Goal: Find specific page/section: Find specific page/section

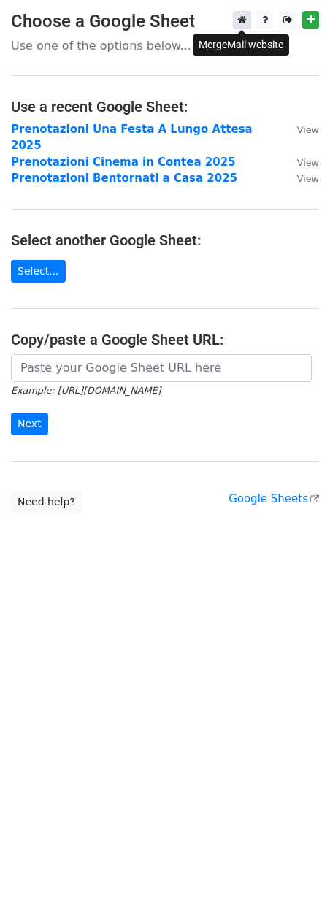
click at [244, 18] on icon at bounding box center [241, 20] width 9 height 10
